Goal: Information Seeking & Learning: Learn about a topic

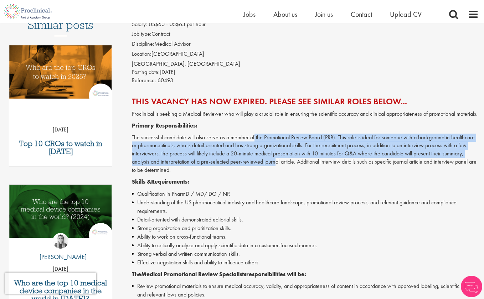
drag, startPoint x: 254, startPoint y: 140, endPoint x: 276, endPoint y: 161, distance: 30.8
click at [276, 161] on p "The successful candidate will also serve as a member of the Promotional Review …" at bounding box center [305, 153] width 347 height 41
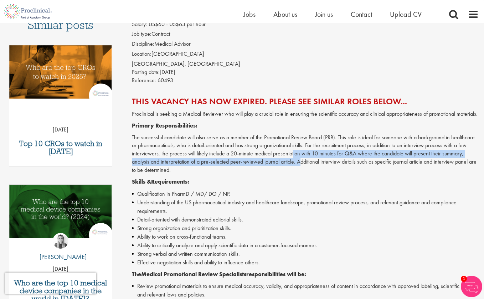
drag, startPoint x: 293, startPoint y: 155, endPoint x: 299, endPoint y: 161, distance: 8.8
click at [299, 161] on p "The successful candidate will also serve as a member of the Promotional Review …" at bounding box center [305, 153] width 347 height 41
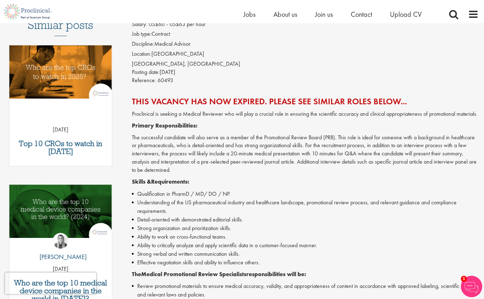
click at [328, 166] on p "The successful candidate will also serve as a member of the Promotional Review …" at bounding box center [305, 153] width 347 height 41
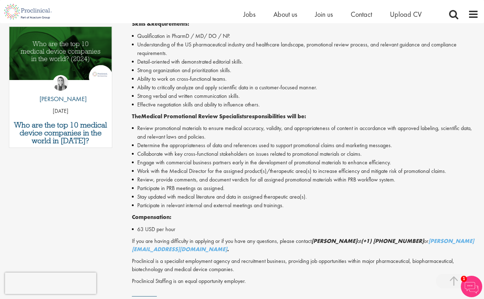
scroll to position [235, 0]
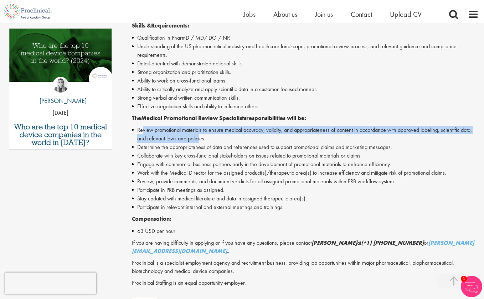
drag, startPoint x: 142, startPoint y: 131, endPoint x: 199, endPoint y: 138, distance: 57.1
click at [199, 138] on li "Review promotional materials to ensure medical accuracy, validity, and appropri…" at bounding box center [305, 134] width 347 height 17
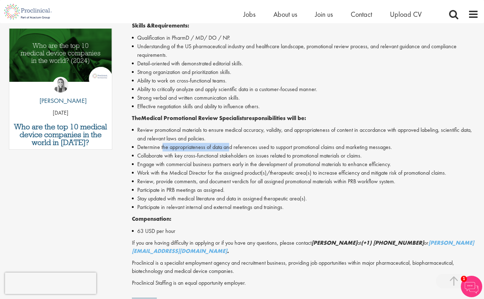
drag, startPoint x: 163, startPoint y: 147, endPoint x: 230, endPoint y: 149, distance: 67.1
click at [230, 149] on li "Determine the appropriateness of data and references used to support promotiona…" at bounding box center [305, 147] width 347 height 9
drag, startPoint x: 188, startPoint y: 147, endPoint x: 241, endPoint y: 147, distance: 53.9
click at [241, 147] on li "Determine the appropriateness of data and references used to support promotiona…" at bounding box center [305, 147] width 347 height 9
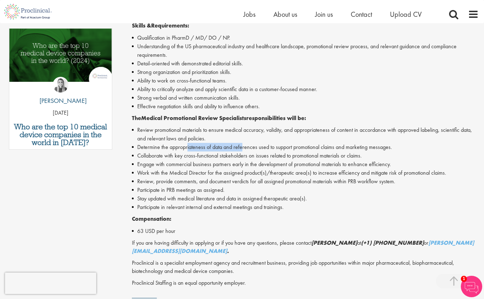
click at [241, 147] on li "Determine the appropriateness of data and references used to support promotiona…" at bounding box center [305, 147] width 347 height 9
drag, startPoint x: 259, startPoint y: 154, endPoint x: 302, endPoint y: 157, distance: 43.3
click at [302, 157] on li "Collaborate with key cross-functional stakeholders on issues related to promoti…" at bounding box center [305, 155] width 347 height 9
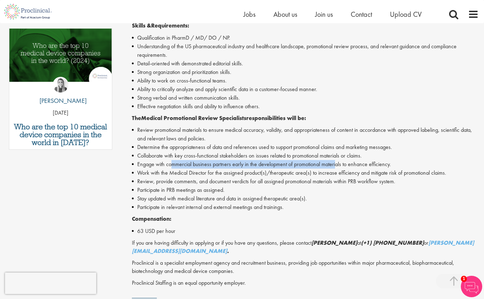
drag, startPoint x: 173, startPoint y: 167, endPoint x: 335, endPoint y: 166, distance: 162.3
click at [335, 166] on li "Engage with commercial business partners early in the development of promotiona…" at bounding box center [305, 164] width 347 height 9
drag, startPoint x: 138, startPoint y: 166, endPoint x: 392, endPoint y: 164, distance: 254.0
click at [392, 164] on li "Engage with commercial business partners early in the development of promotiona…" at bounding box center [305, 164] width 347 height 9
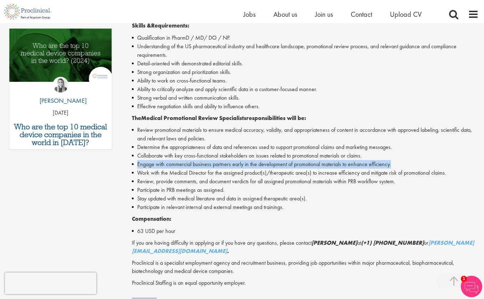
copy li "Engage with commercial business partners early in the development of promotiona…"
click at [258, 168] on li "Engage with commercial business partners early in the development of promotiona…" at bounding box center [305, 164] width 347 height 9
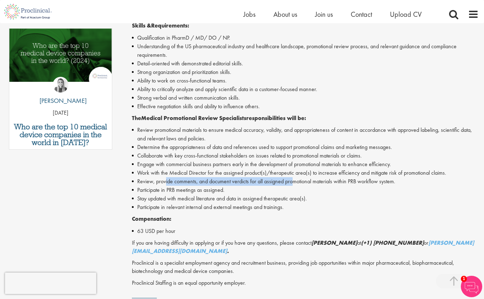
drag, startPoint x: 166, startPoint y: 182, endPoint x: 291, endPoint y: 185, distance: 124.9
click at [291, 185] on ul "Review promotional materials to ensure medical accuracy, validity, and appropri…" at bounding box center [305, 169] width 347 height 86
click at [291, 185] on li "Participate in PRB meetings as assigned." at bounding box center [305, 189] width 347 height 9
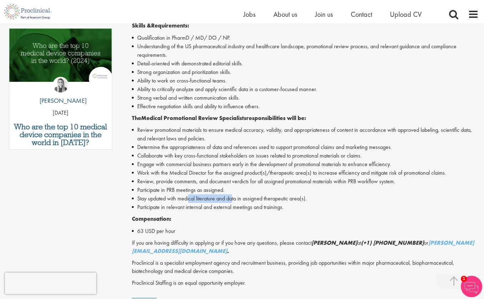
drag, startPoint x: 190, startPoint y: 197, endPoint x: 233, endPoint y: 200, distance: 42.9
click at [233, 200] on li "Stay updated with medical literature and data in assigned therapeutic area(s)." at bounding box center [305, 198] width 347 height 9
drag, startPoint x: 258, startPoint y: 198, endPoint x: 309, endPoint y: 198, distance: 50.7
click at [309, 198] on li "Stay updated with medical literature and data in assigned therapeutic area(s)." at bounding box center [305, 198] width 347 height 9
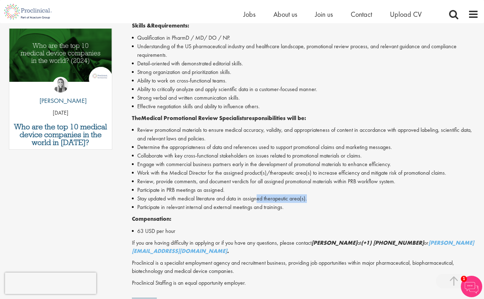
click at [309, 198] on li "Stay updated with medical literature and data in assigned therapeutic area(s)." at bounding box center [305, 198] width 347 height 9
click at [368, 174] on li "Work with the Medical Director for the assigned product(s)/therapeutic area(s) …" at bounding box center [305, 172] width 347 height 9
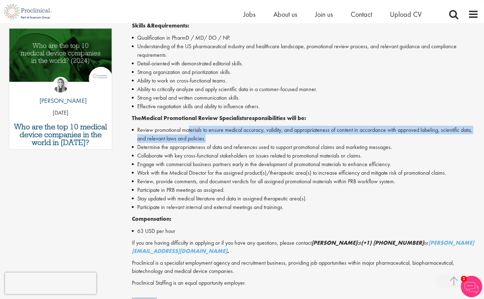
drag, startPoint x: 189, startPoint y: 131, endPoint x: 219, endPoint y: 139, distance: 31.1
click at [219, 139] on li "Review promotional materials to ensure medical accuracy, validity, and appropri…" at bounding box center [305, 134] width 347 height 17
